Goal: Task Accomplishment & Management: Complete application form

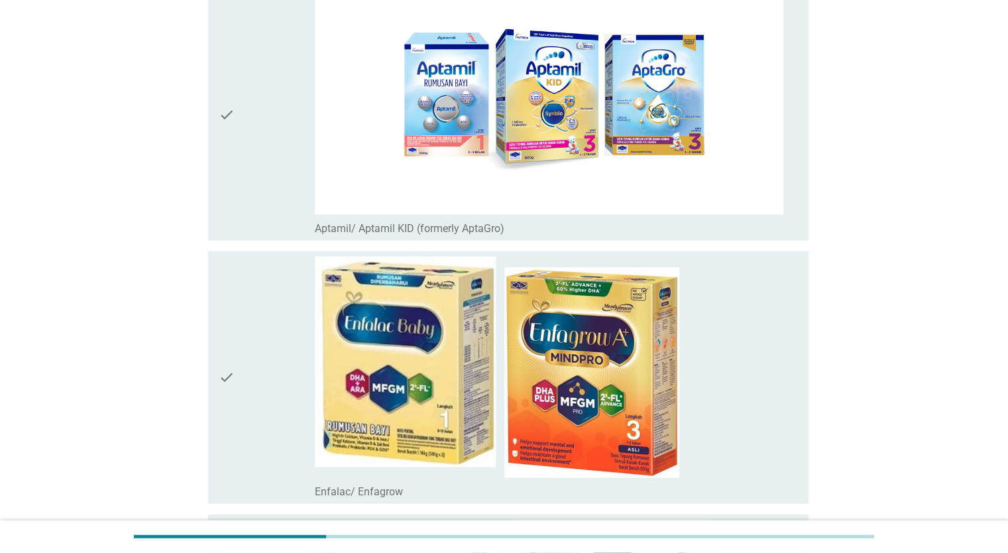
scroll to position [3248, 0]
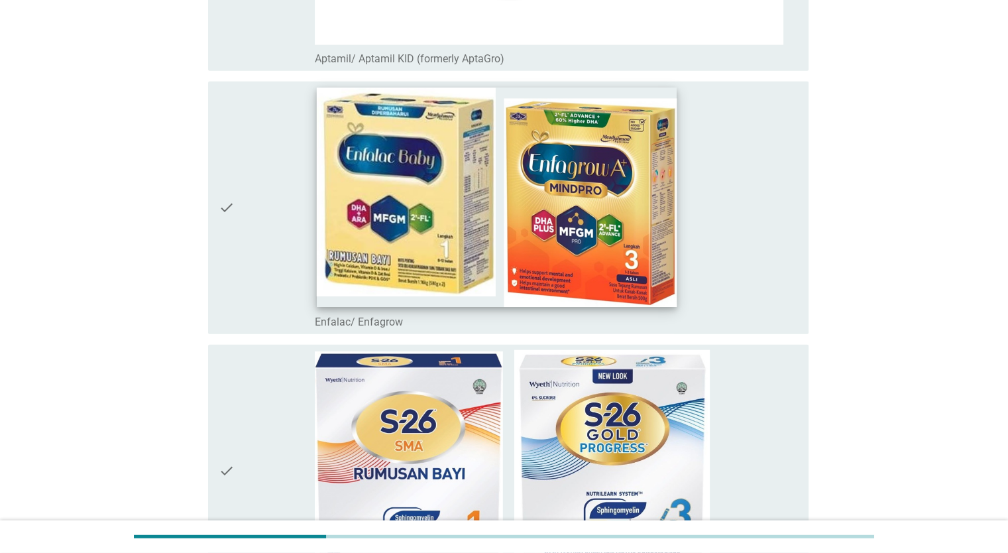
click at [544, 189] on img at bounding box center [497, 197] width 361 height 219
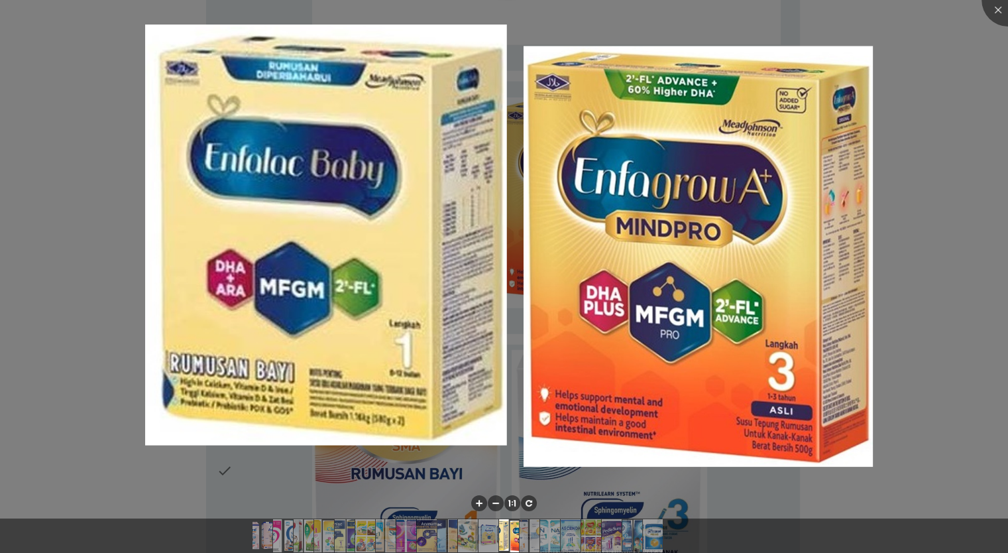
click at [887, 158] on div at bounding box center [504, 276] width 1008 height 553
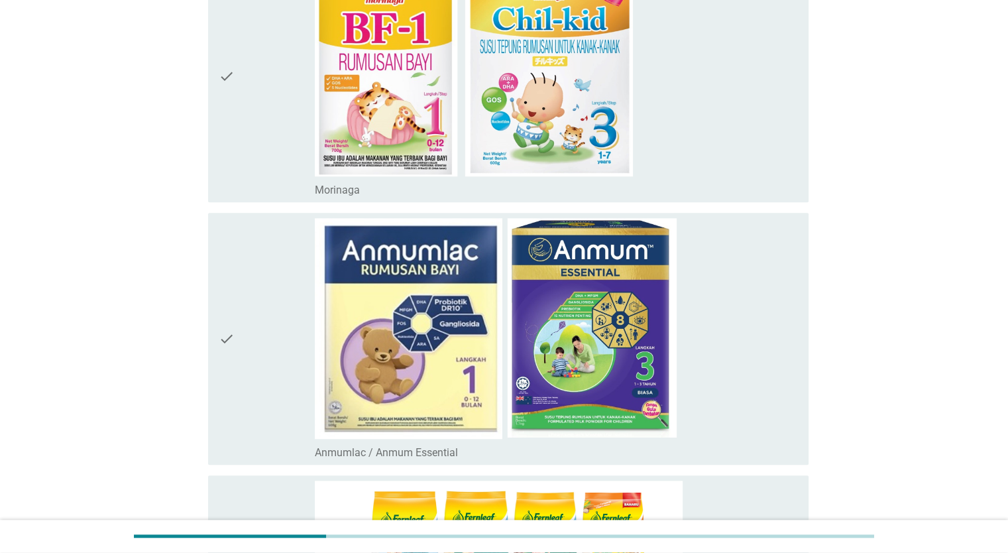
scroll to position [800, 0]
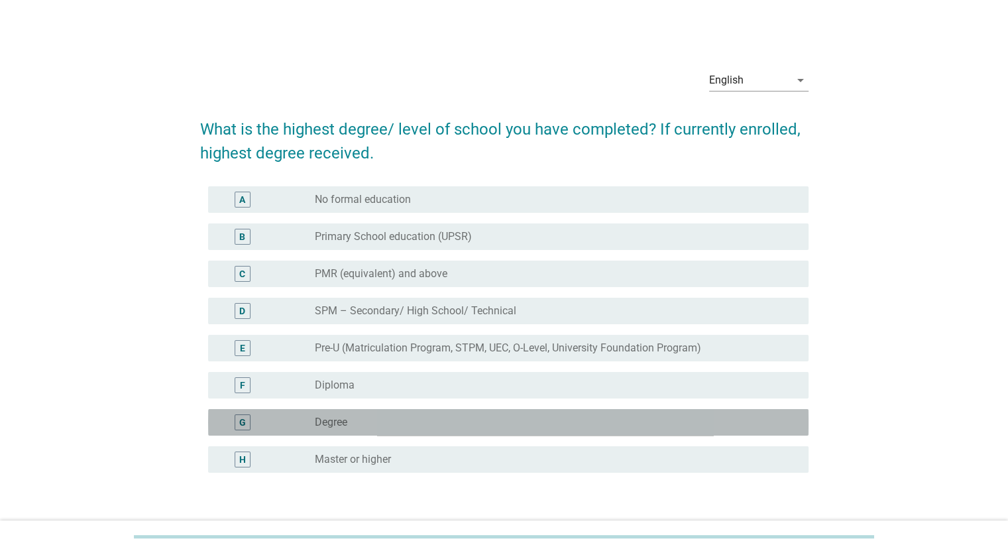
click at [424, 426] on div "radio_button_unchecked Degree" at bounding box center [551, 422] width 472 height 13
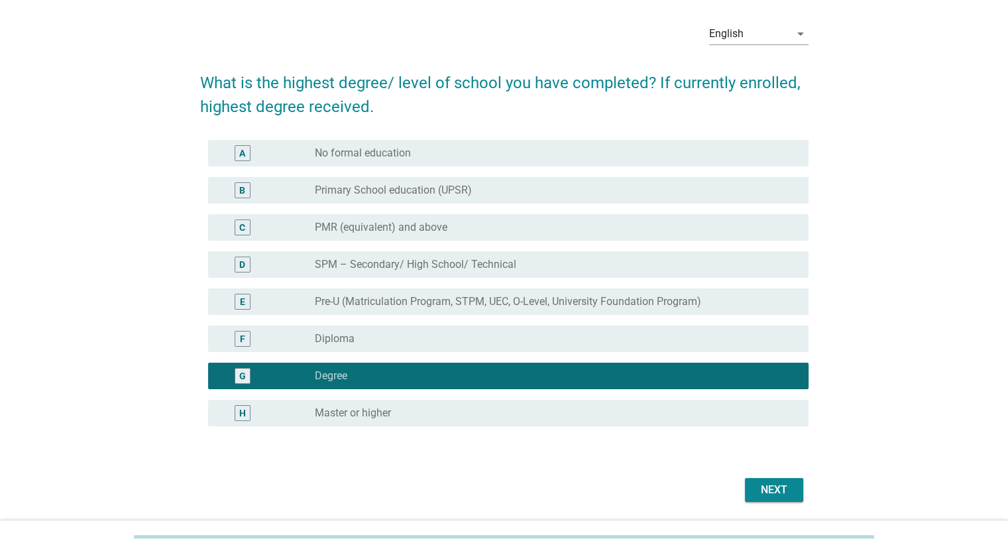
scroll to position [90, 0]
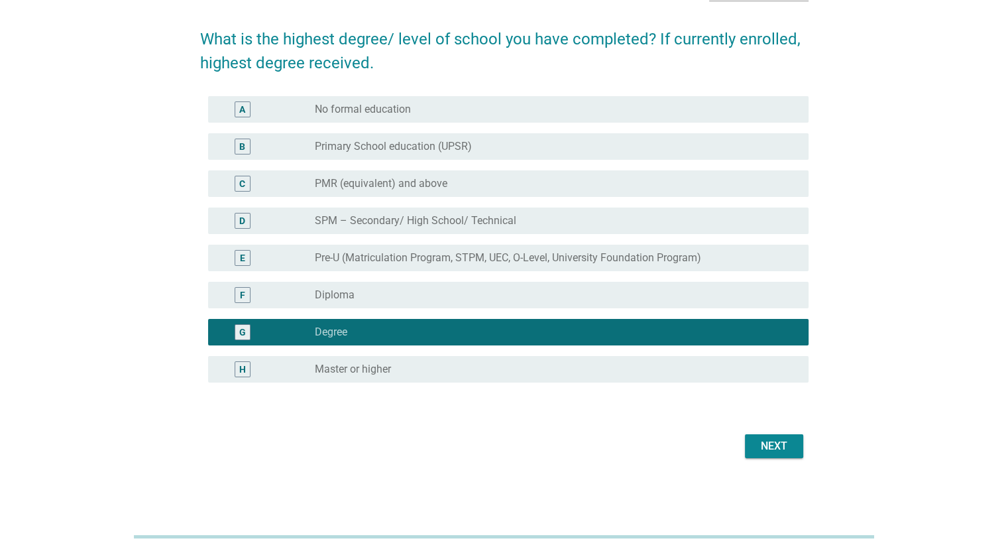
click at [769, 438] on div "Next" at bounding box center [774, 446] width 37 height 16
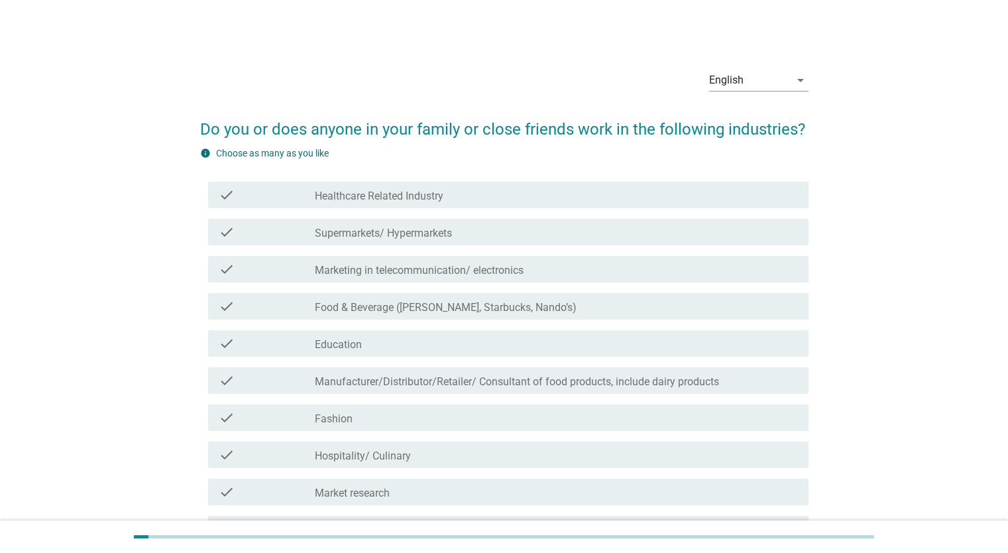
scroll to position [255, 0]
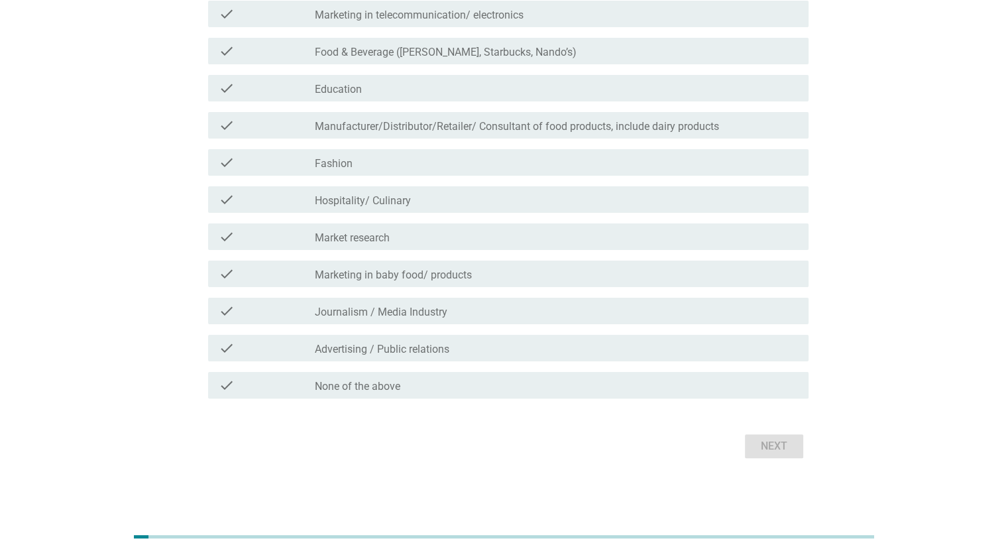
click at [517, 383] on div "check_box_outline_blank None of the above" at bounding box center [556, 385] width 483 height 16
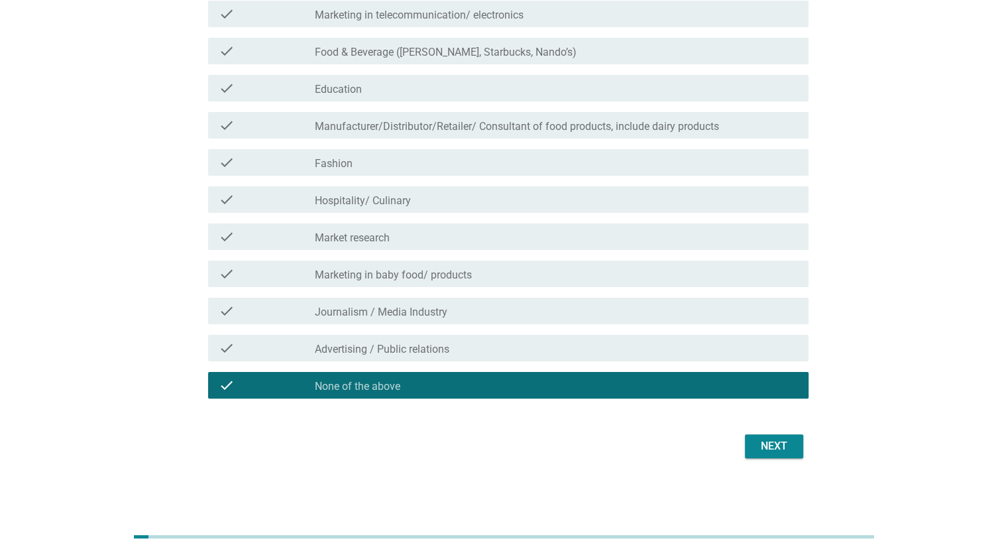
click at [754, 446] on button "Next" at bounding box center [774, 446] width 58 height 24
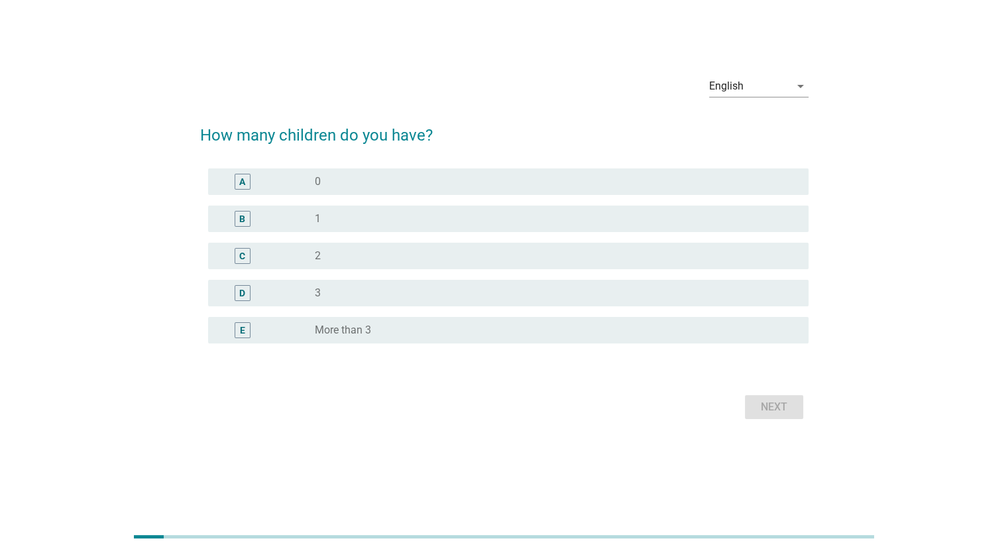
scroll to position [0, 0]
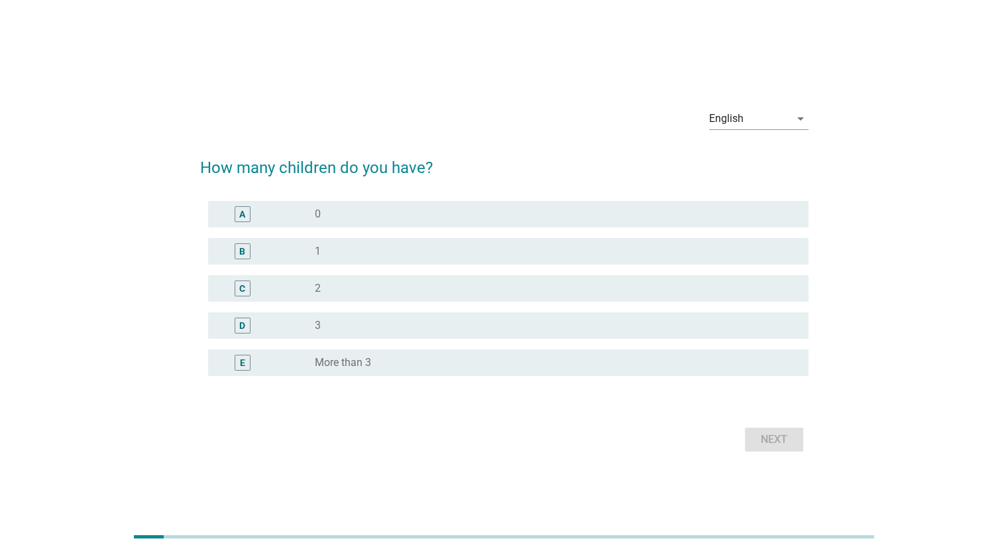
click at [477, 324] on div "radio_button_unchecked 3" at bounding box center [551, 325] width 472 height 13
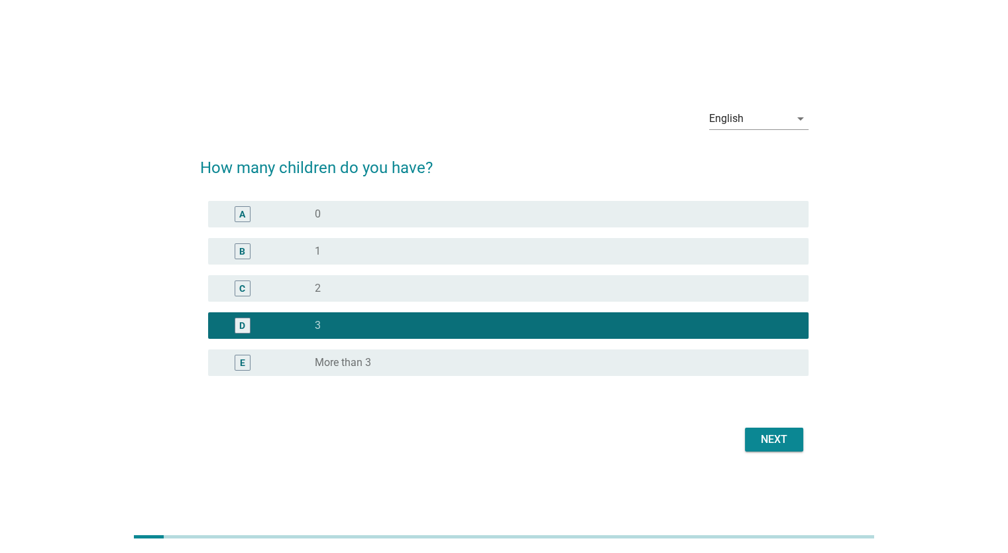
click at [784, 440] on div "Next" at bounding box center [774, 440] width 37 height 16
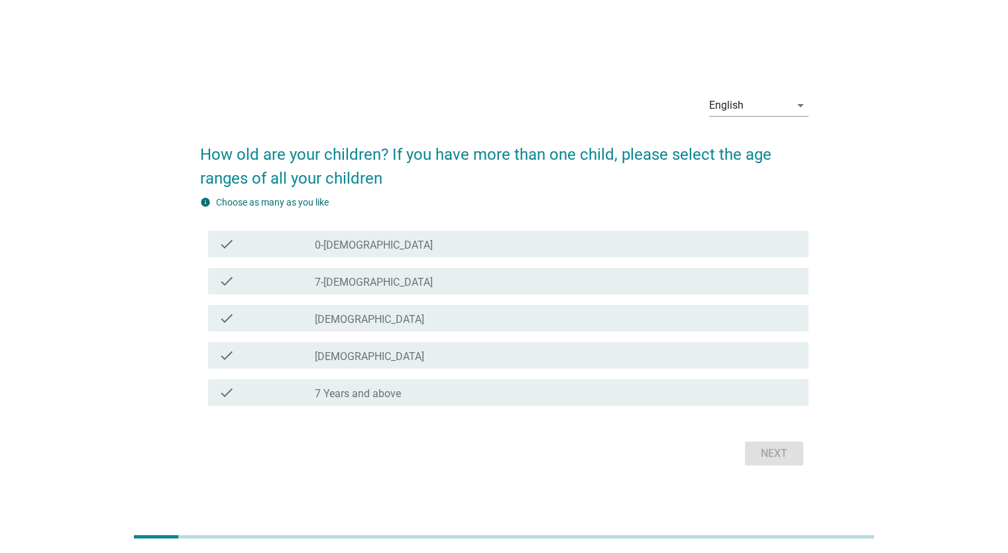
click at [556, 366] on div "check check_box_outline_blank [DEMOGRAPHIC_DATA]" at bounding box center [508, 355] width 601 height 27
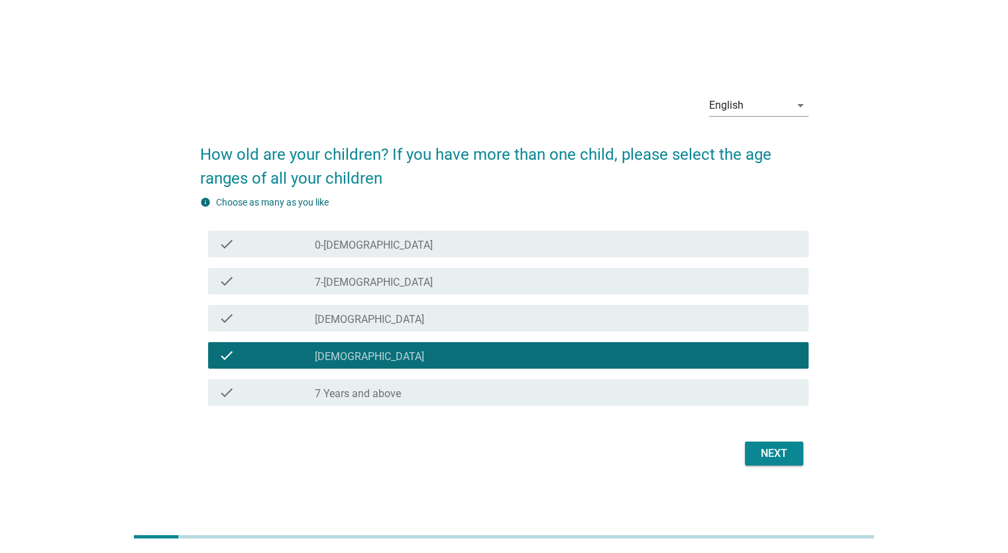
click at [617, 242] on div "check_box_outline_blank 0-[DEMOGRAPHIC_DATA]" at bounding box center [556, 244] width 483 height 16
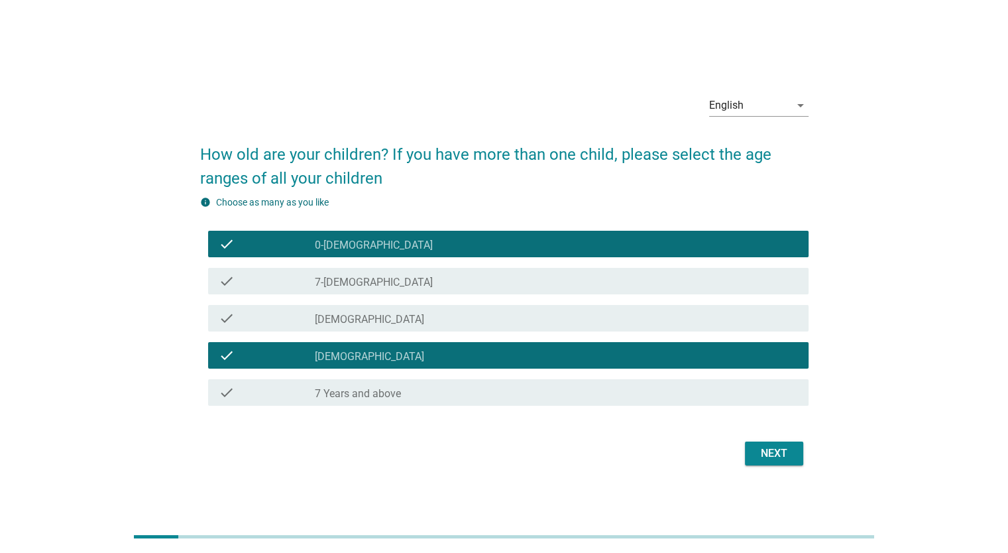
click at [762, 453] on div "Next" at bounding box center [774, 454] width 37 height 16
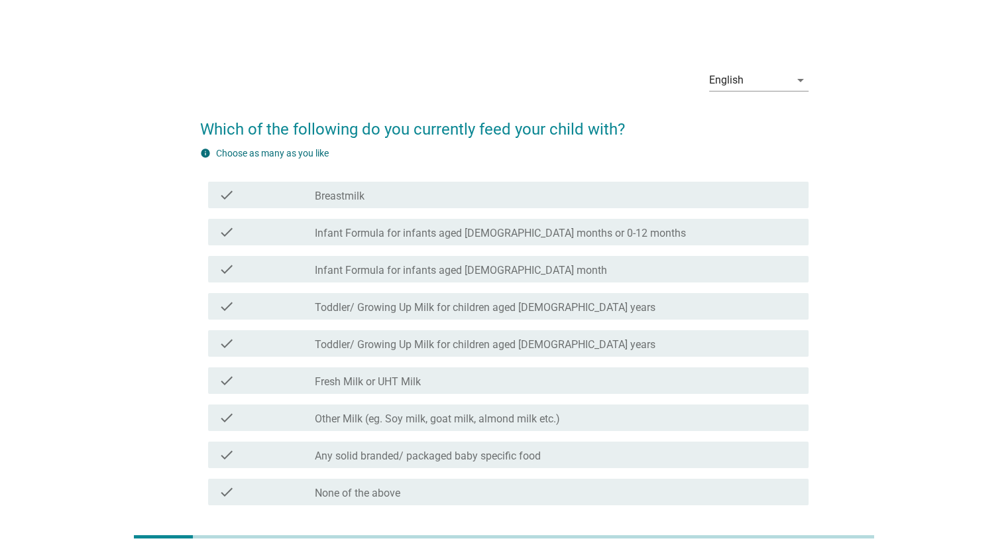
click at [522, 349] on label "Toddler/ Growing Up Milk for children aged [DEMOGRAPHIC_DATA] years" at bounding box center [485, 344] width 341 height 13
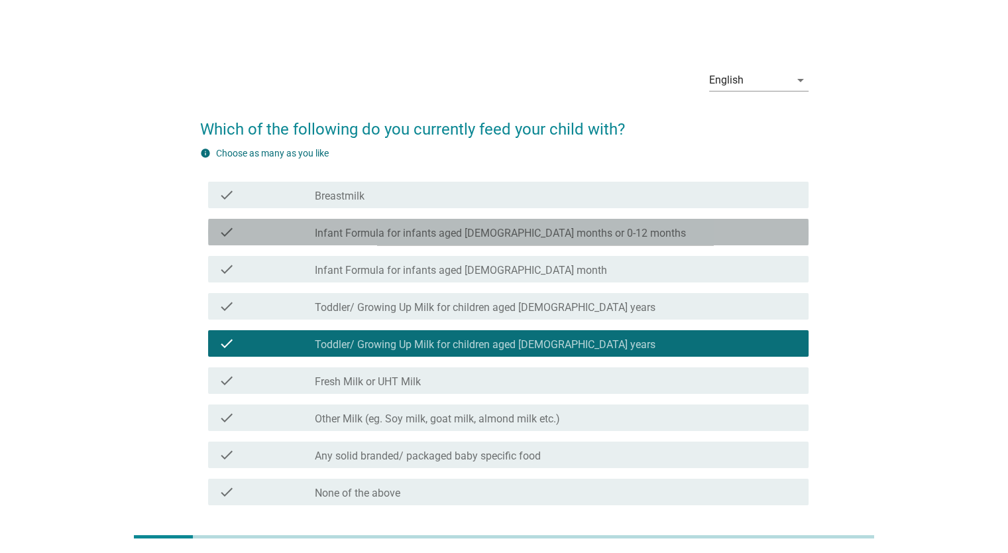
click at [567, 233] on label "Infant Formula for infants aged [DEMOGRAPHIC_DATA] months or 0-12 months" at bounding box center [500, 233] width 371 height 13
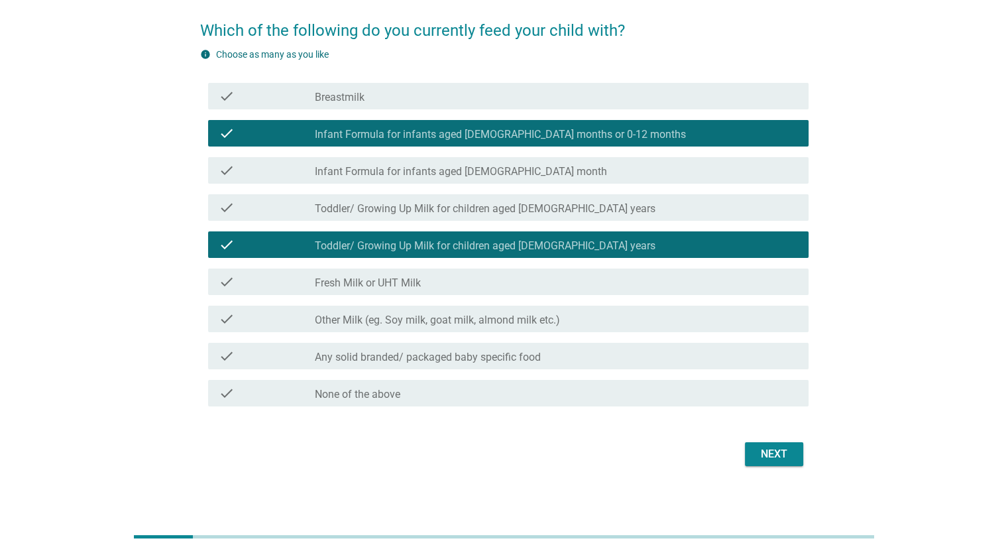
scroll to position [107, 0]
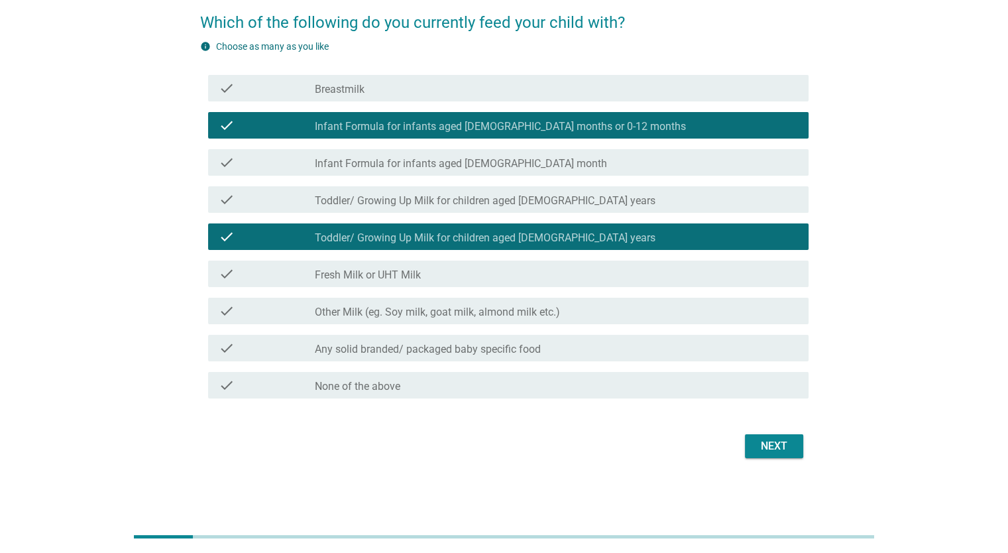
click at [770, 431] on div "Next" at bounding box center [504, 446] width 609 height 32
click at [776, 451] on div "Next" at bounding box center [774, 446] width 37 height 16
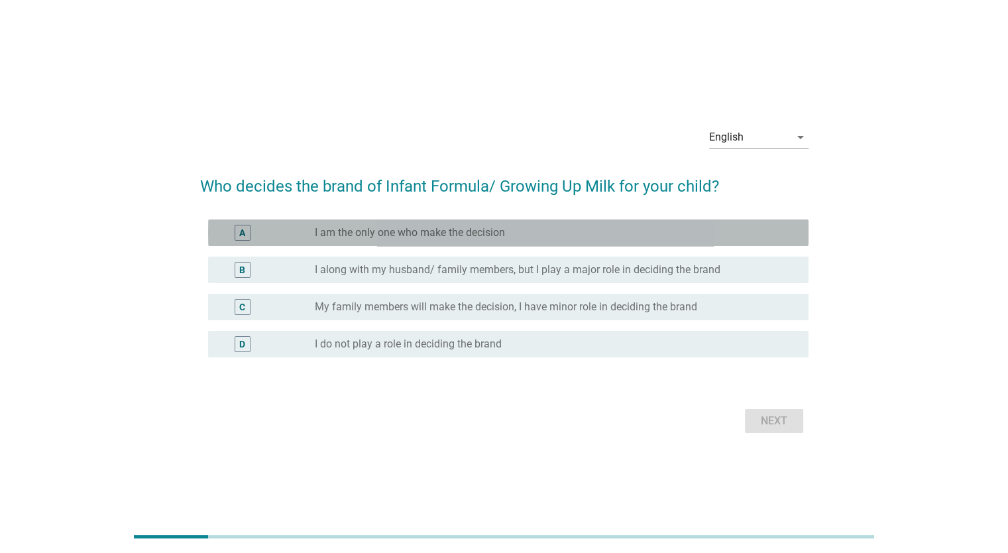
click at [655, 231] on div "radio_button_unchecked I am the only one who make the decision" at bounding box center [551, 232] width 472 height 13
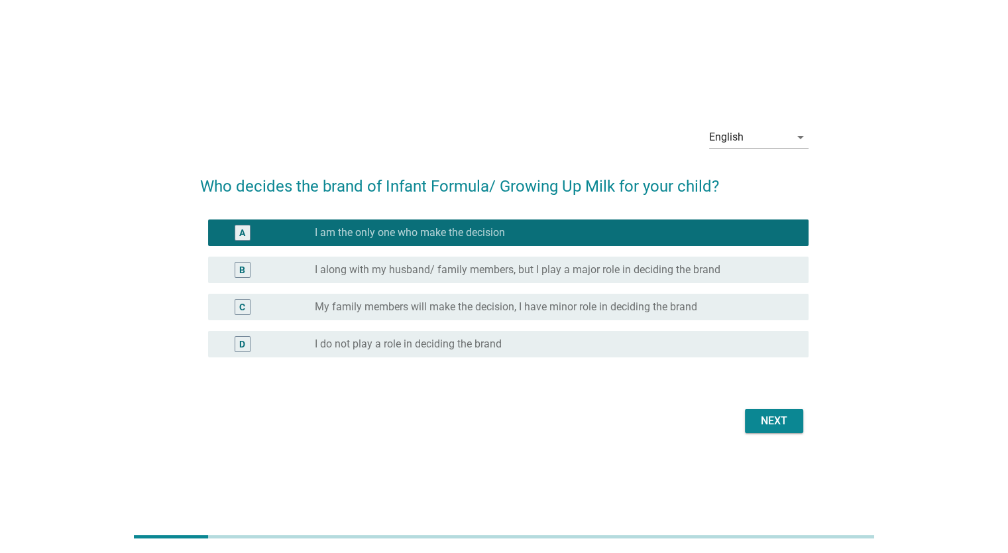
click at [773, 420] on div "Next" at bounding box center [774, 421] width 37 height 16
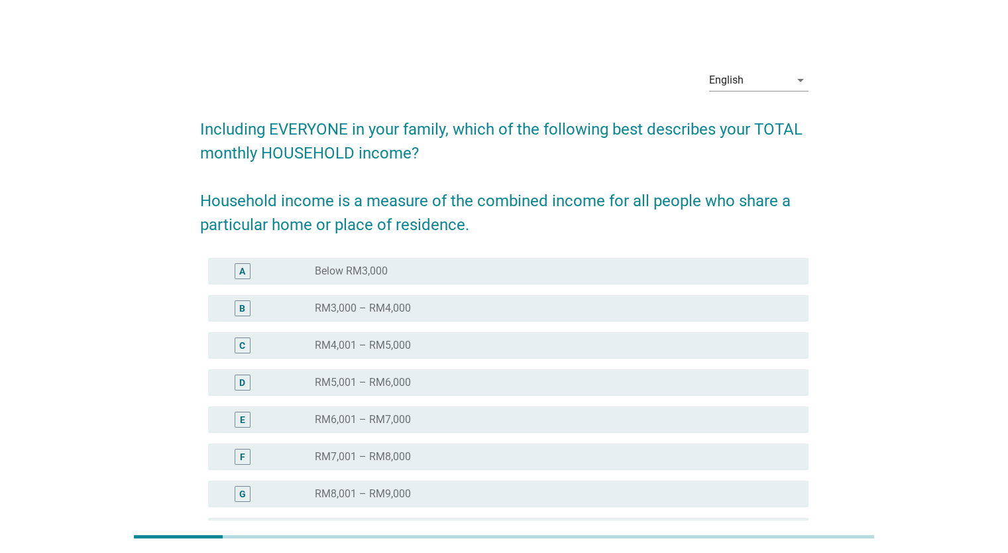
scroll to position [199, 0]
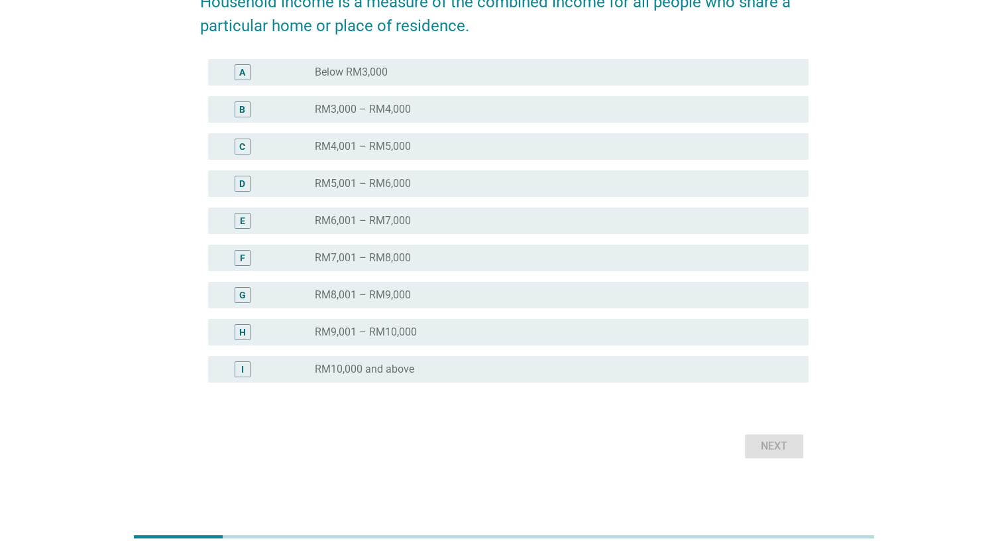
click at [544, 363] on div "radio_button_unchecked RM10,000 and above" at bounding box center [551, 369] width 472 height 13
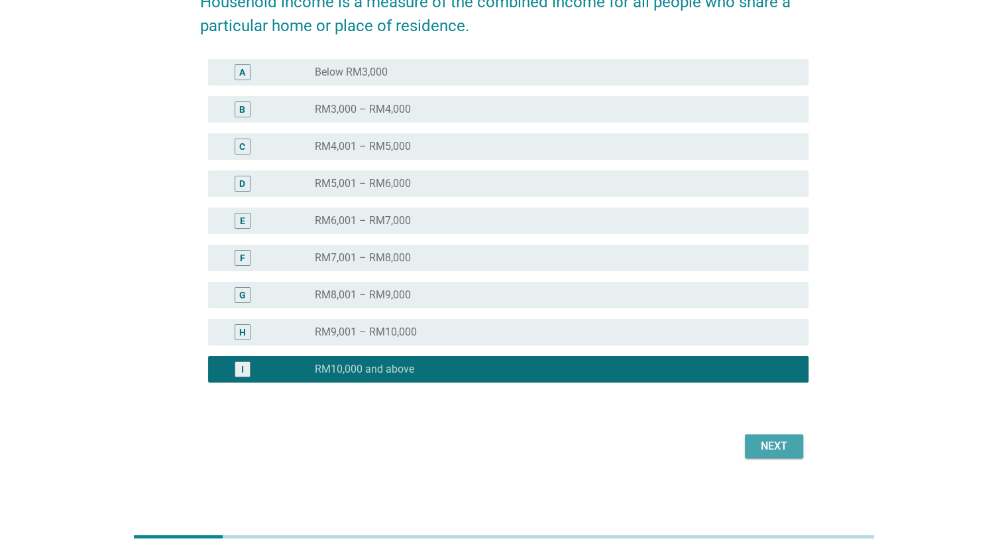
click at [756, 441] on div "Next" at bounding box center [774, 446] width 37 height 16
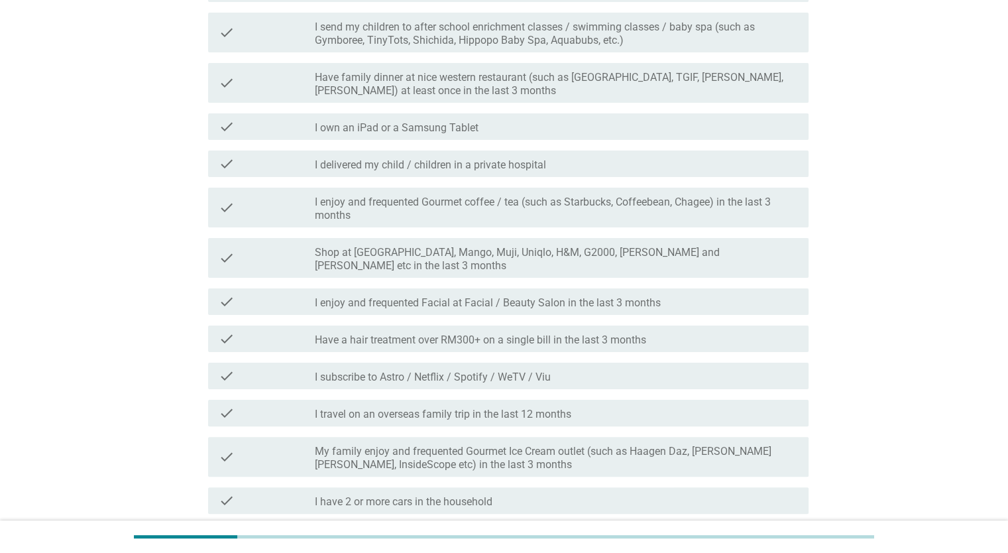
scroll to position [345, 0]
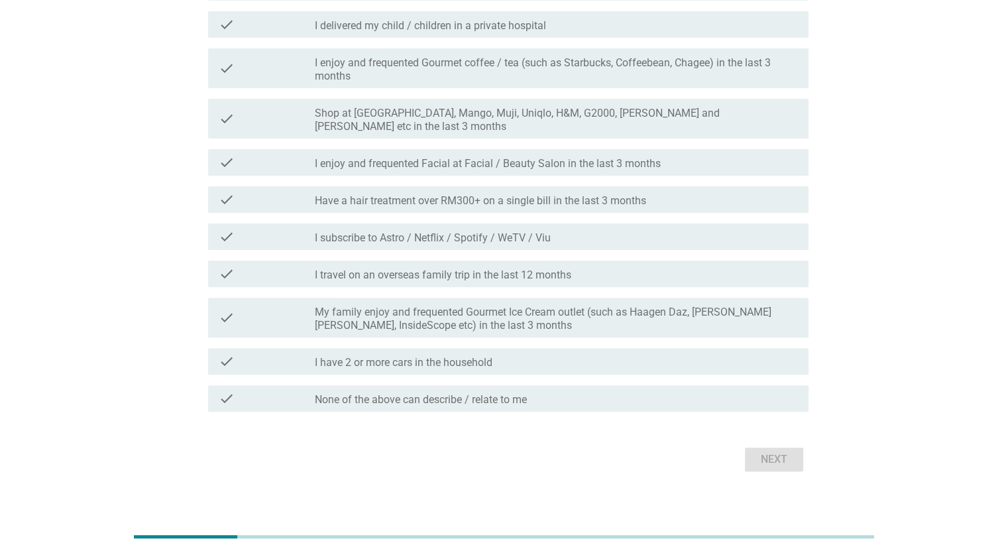
drag, startPoint x: 707, startPoint y: 384, endPoint x: 711, endPoint y: 400, distance: 16.3
click at [707, 390] on div "check_box_outline_blank None of the above can describe / relate to me" at bounding box center [556, 398] width 483 height 16
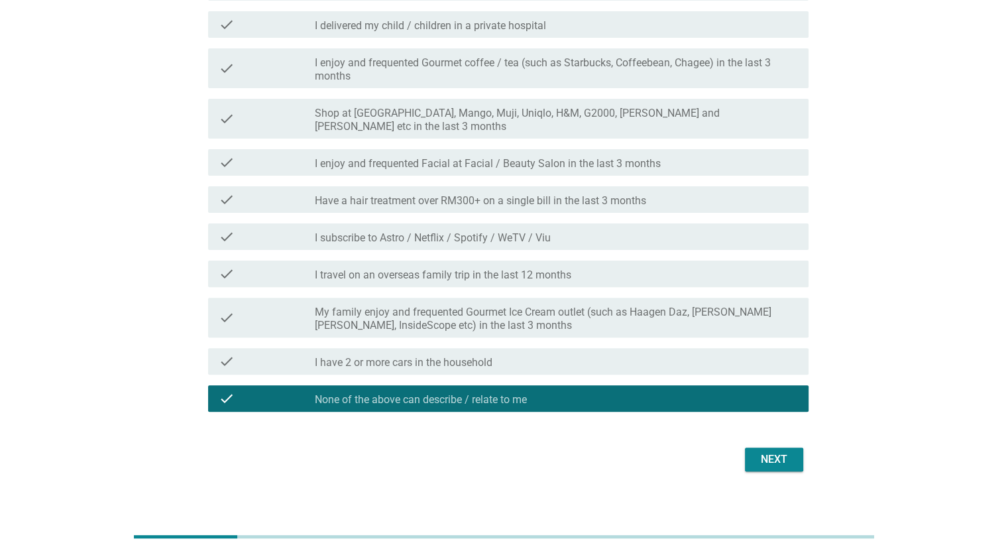
click at [766, 453] on div "Next" at bounding box center [774, 459] width 37 height 16
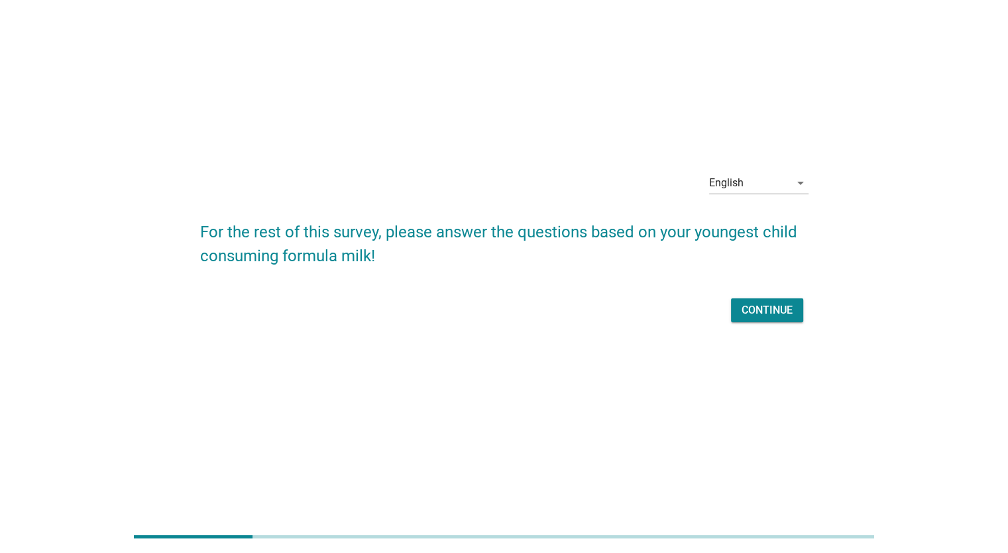
scroll to position [0, 0]
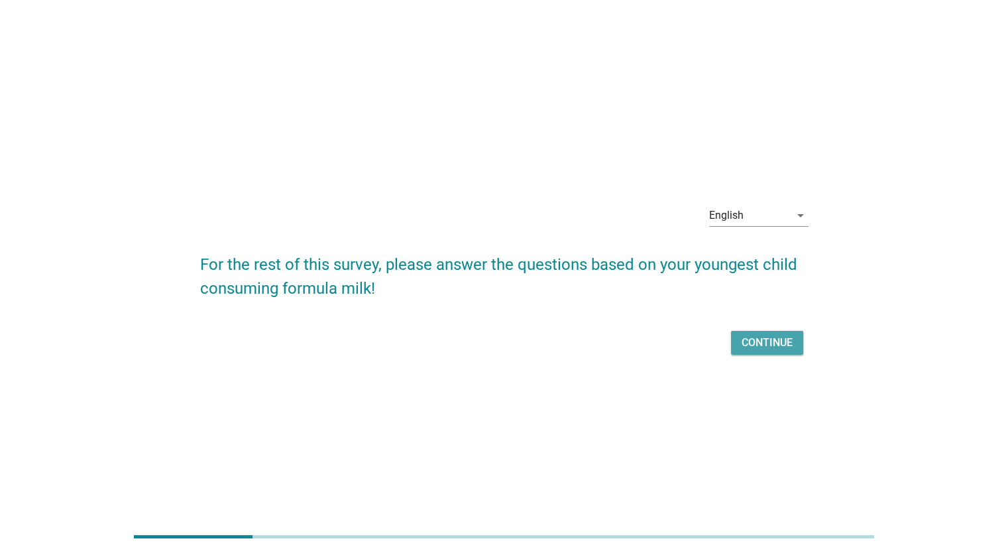
click at [752, 340] on div "Continue" at bounding box center [767, 343] width 51 height 16
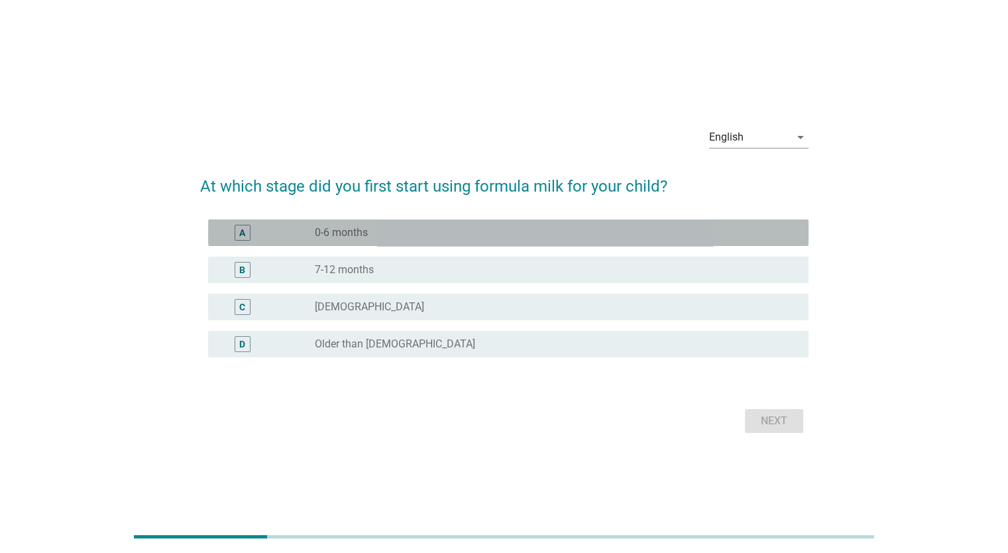
click at [556, 227] on div "radio_button_unchecked 0-6 months" at bounding box center [551, 232] width 472 height 13
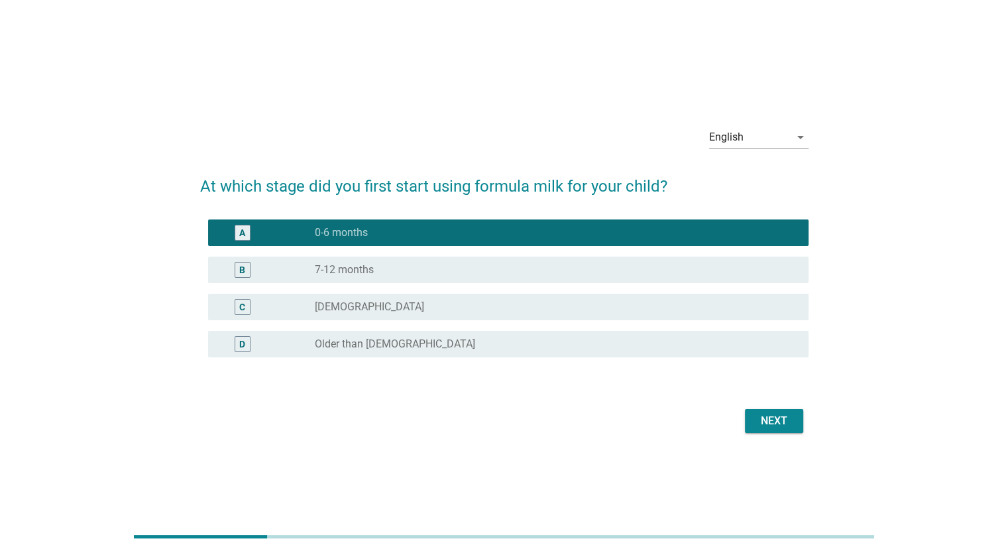
click at [761, 426] on div "Next" at bounding box center [774, 421] width 37 height 16
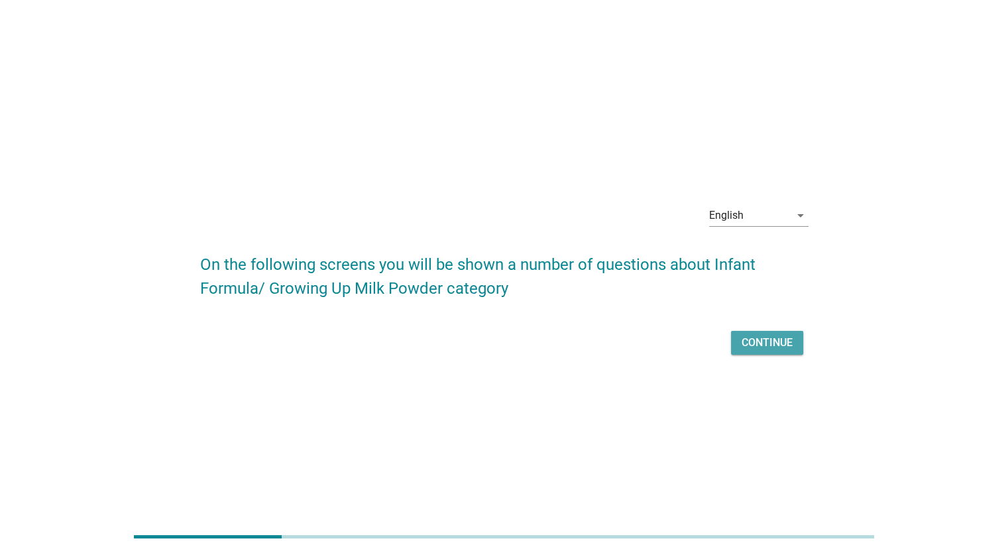
click at [751, 351] on button "Continue" at bounding box center [767, 343] width 72 height 24
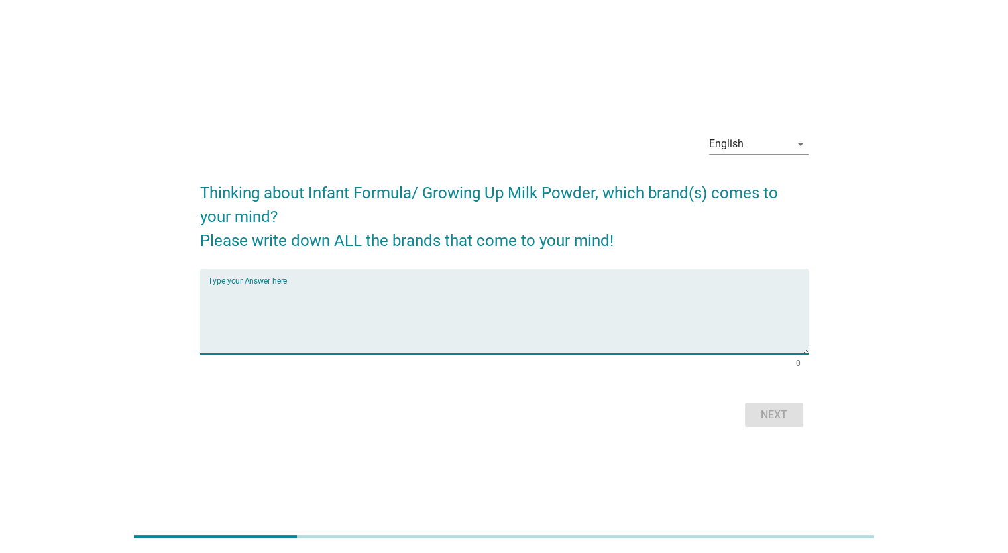
click at [437, 298] on textarea "Type your Answer here" at bounding box center [508, 319] width 601 height 70
type textarea "jm"
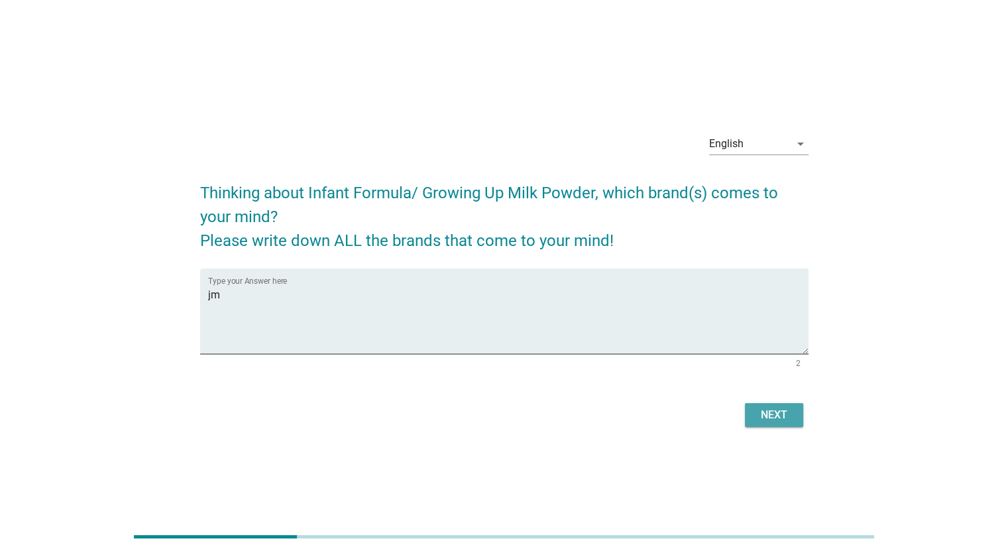
click at [778, 407] on div "Next" at bounding box center [774, 415] width 37 height 16
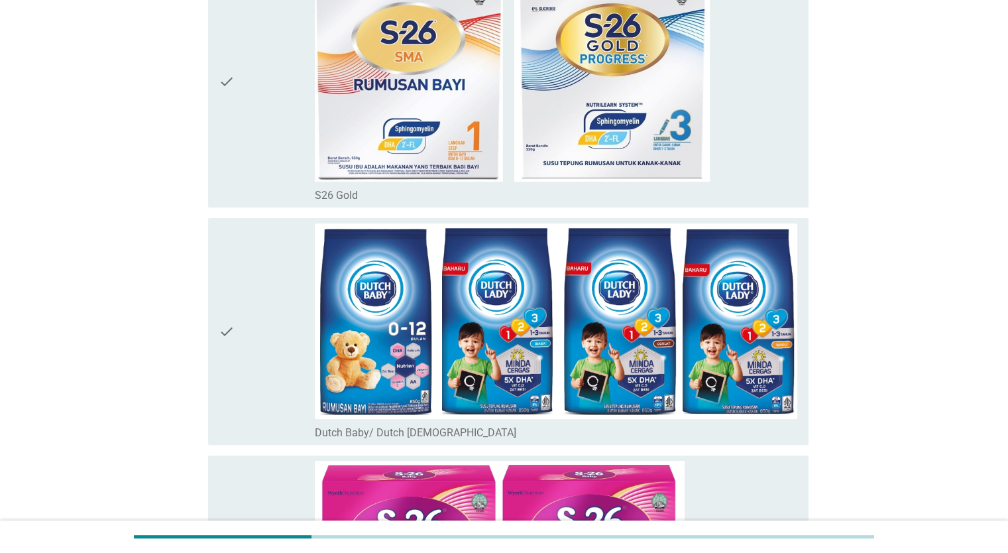
scroll to position [316, 0]
